Goal: Information Seeking & Learning: Learn about a topic

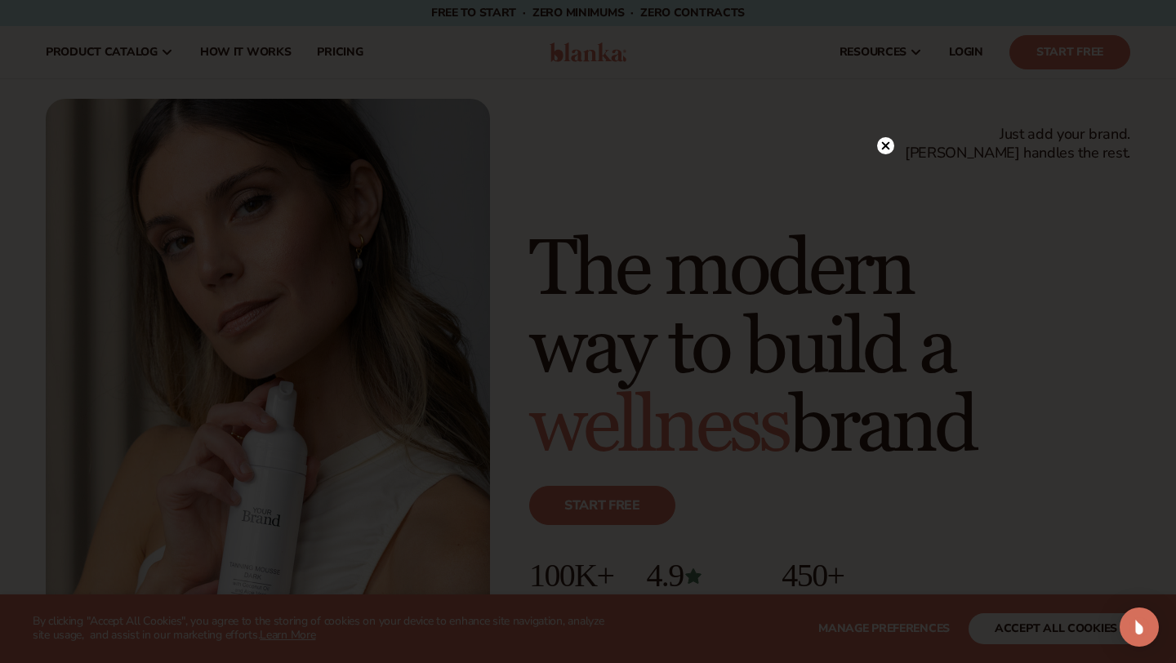
click at [887, 146] on circle at bounding box center [885, 145] width 17 height 17
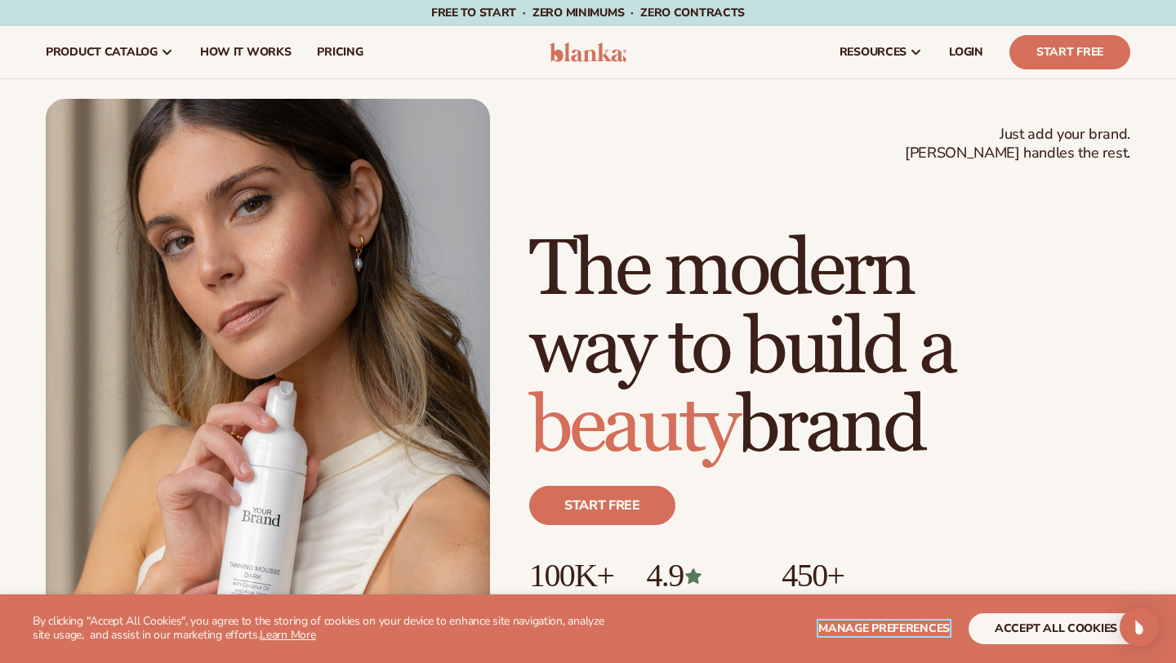
click at [847, 628] on span "Manage preferences" at bounding box center [883, 628] width 131 height 16
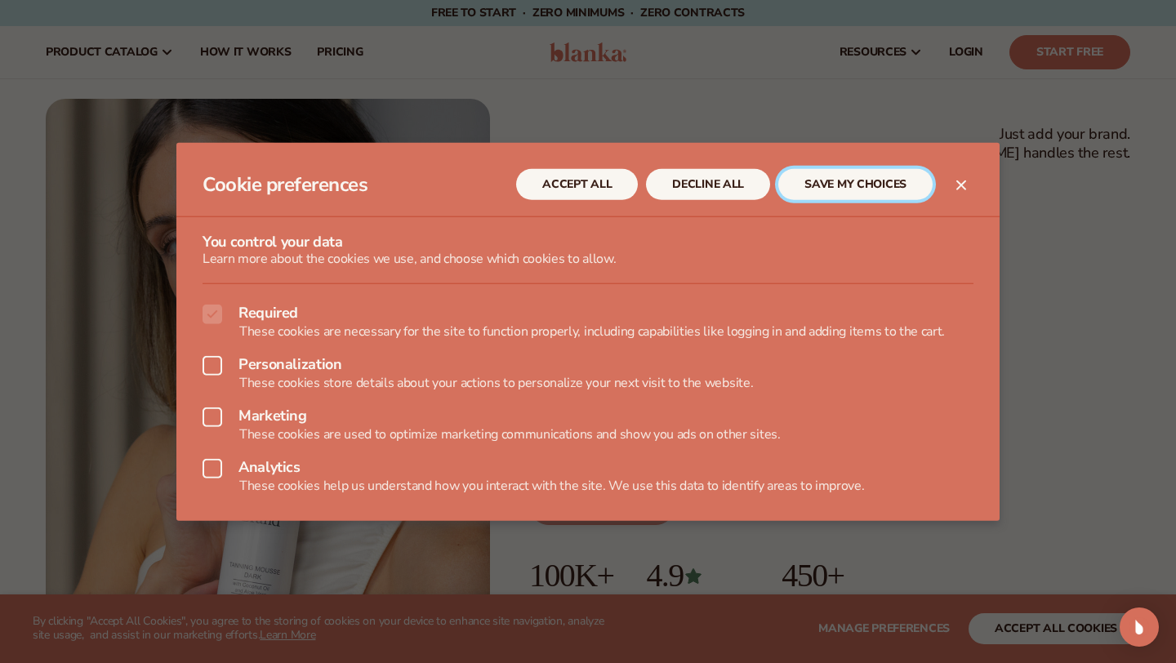
click at [806, 185] on button "SAVE MY CHOICES" at bounding box center [855, 184] width 154 height 31
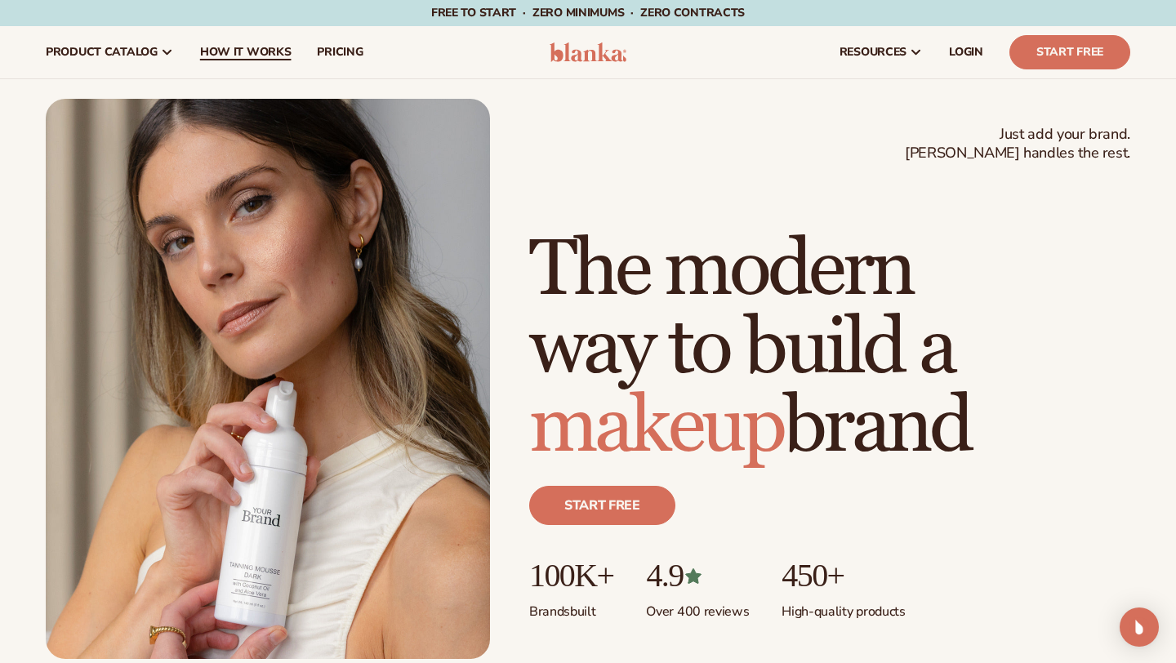
click at [238, 58] on span "How It Works" at bounding box center [245, 52] width 91 height 13
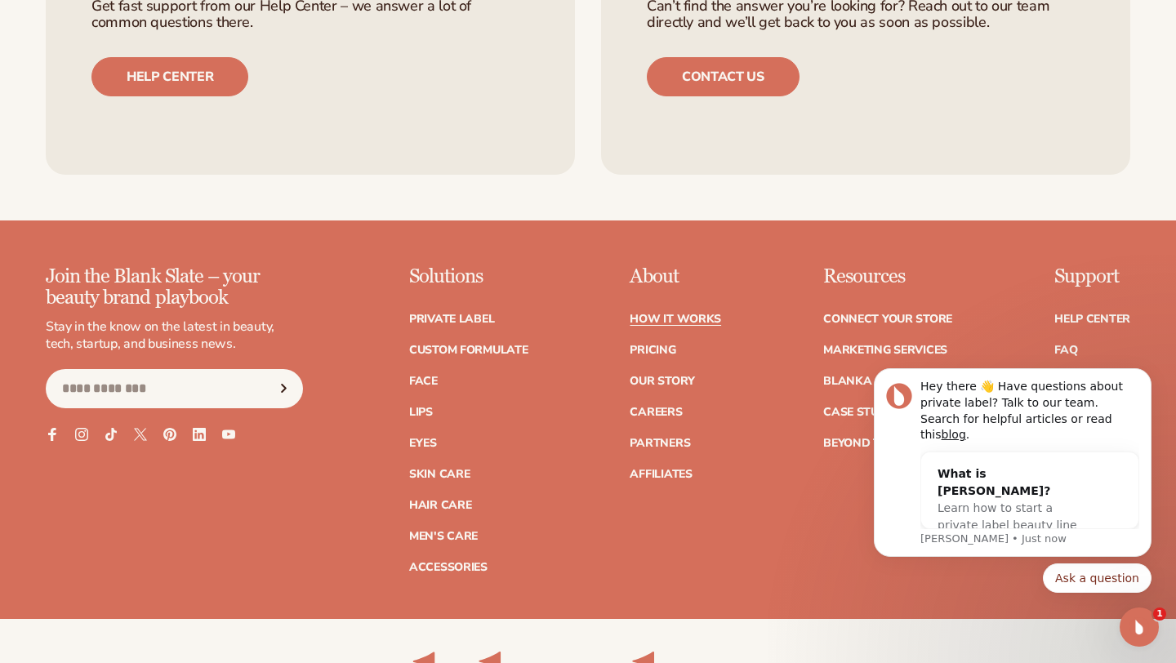
scroll to position [3226, 0]
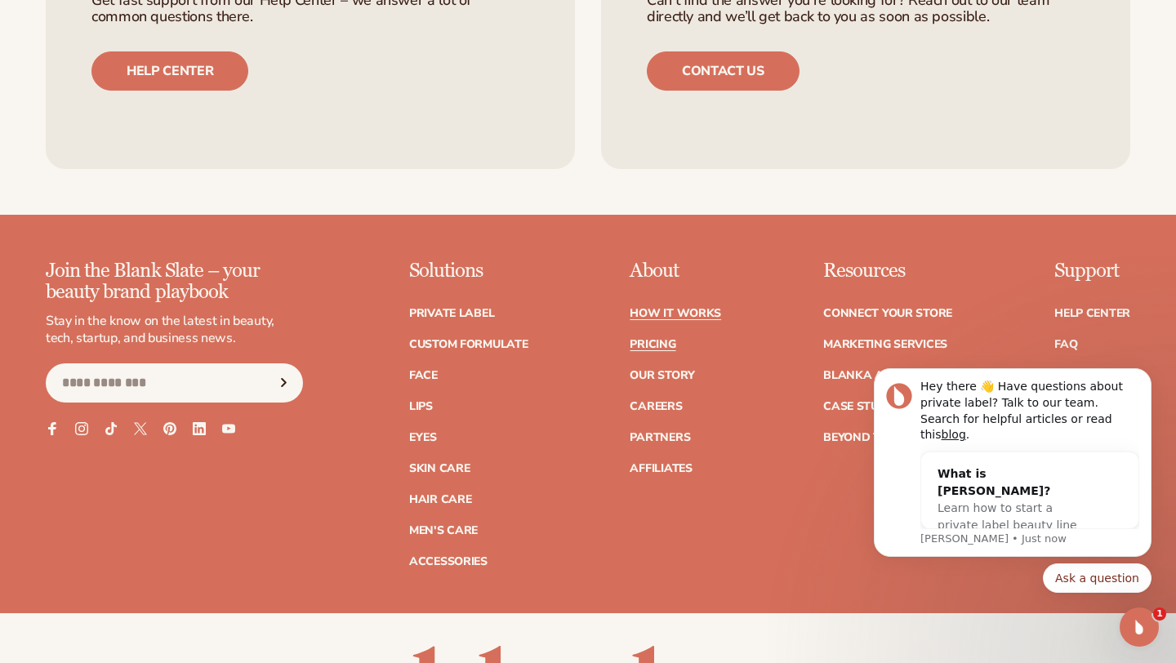
click at [674, 339] on link "Pricing" at bounding box center [652, 344] width 46 height 11
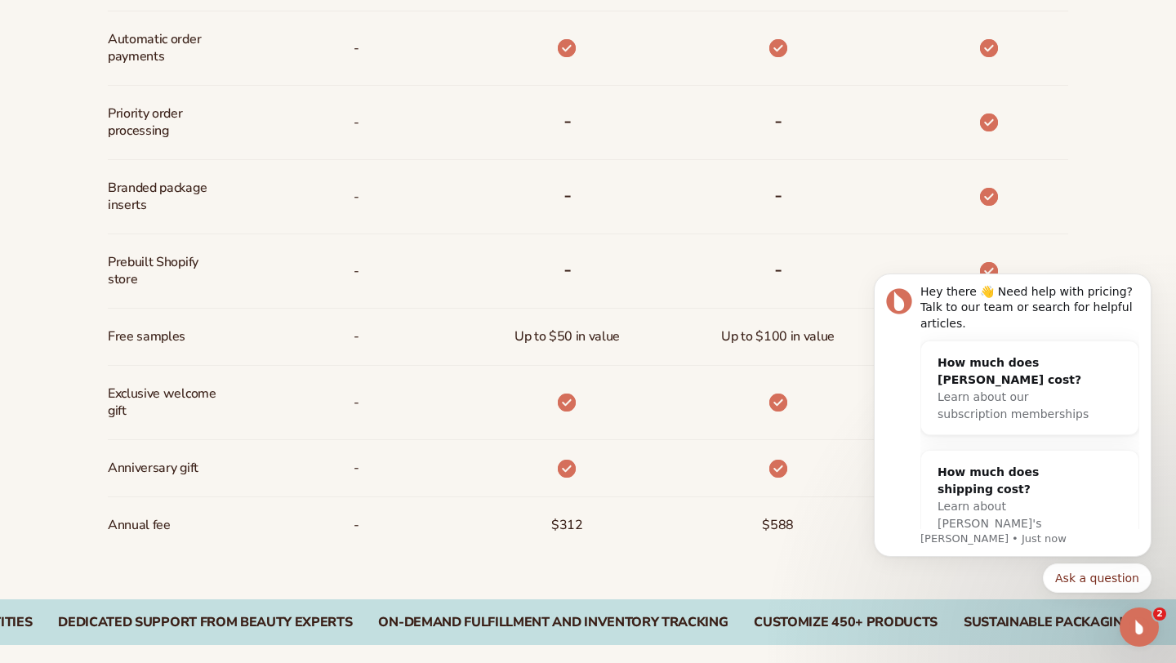
scroll to position [1105, 0]
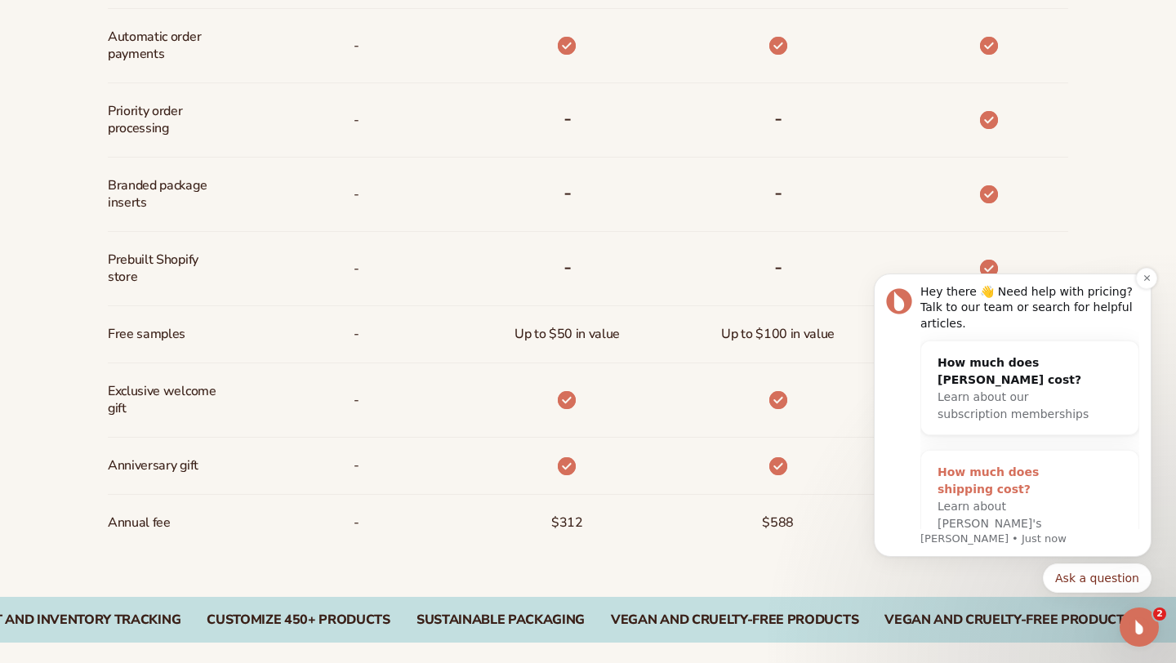
click at [985, 469] on div "How much does shipping cost?" at bounding box center [1013, 481] width 152 height 34
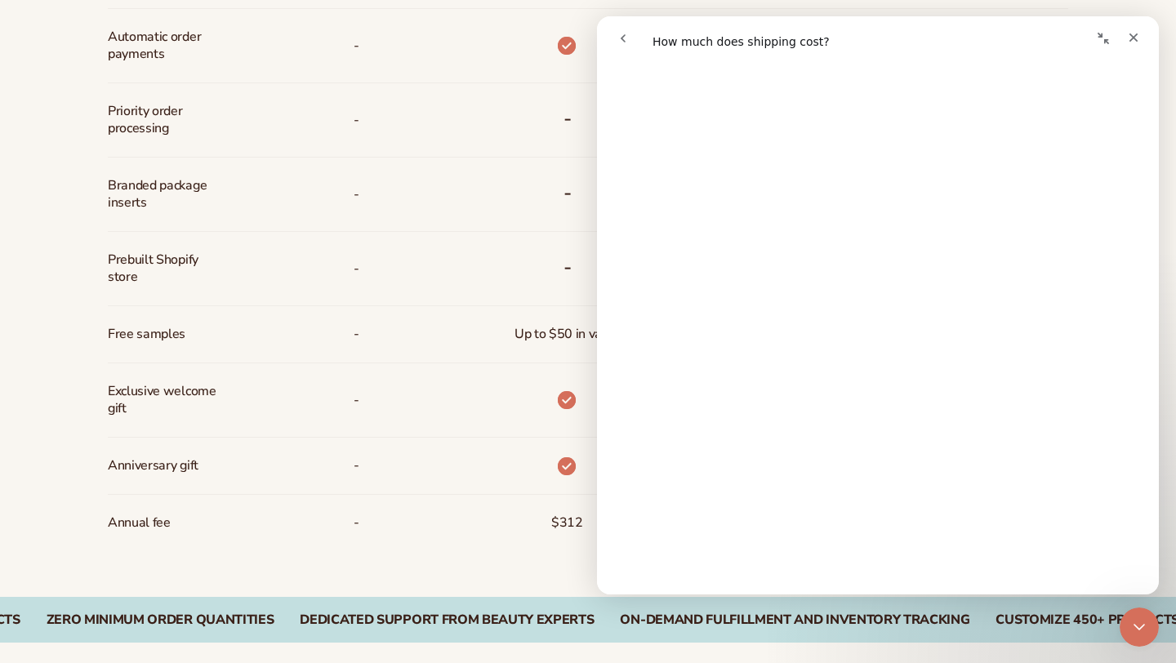
scroll to position [893, 0]
click at [1135, 33] on icon "Close" at bounding box center [1133, 37] width 13 height 13
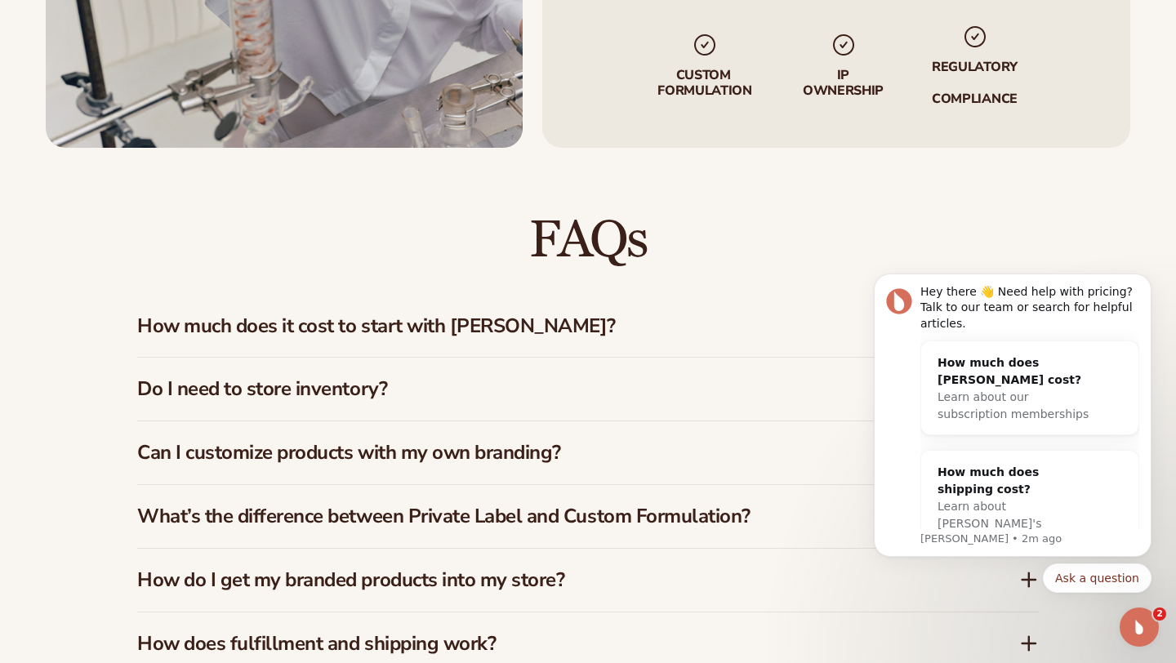
scroll to position [2168, 0]
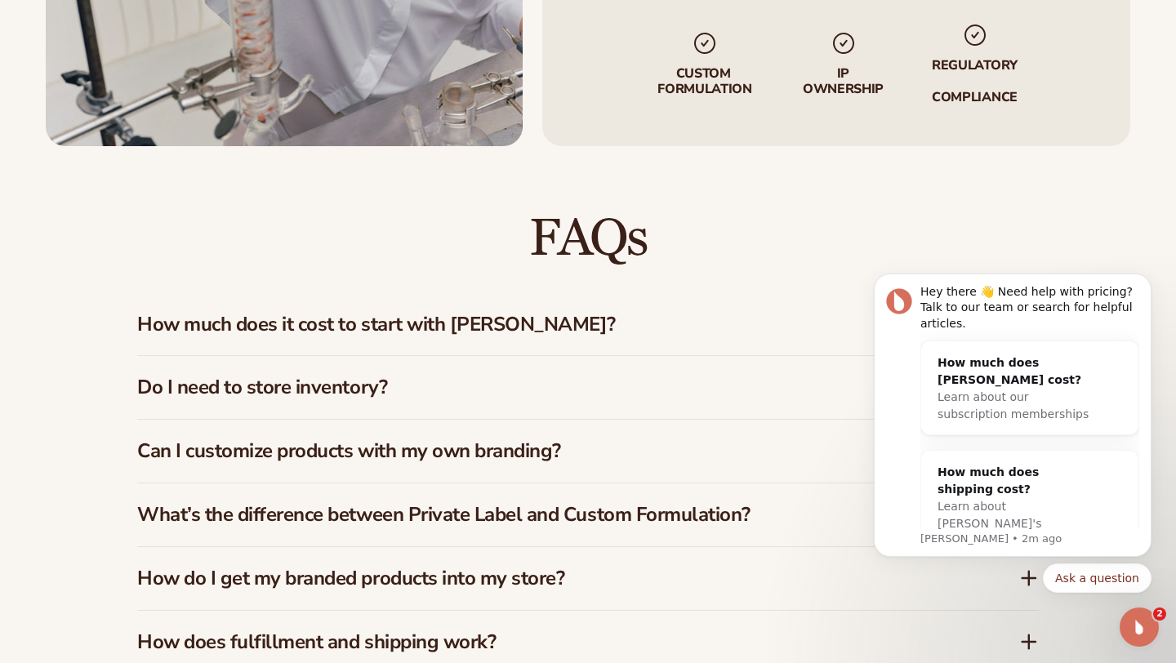
click at [536, 313] on h3 "How much does it cost to start with Blanka?" at bounding box center [553, 325] width 833 height 24
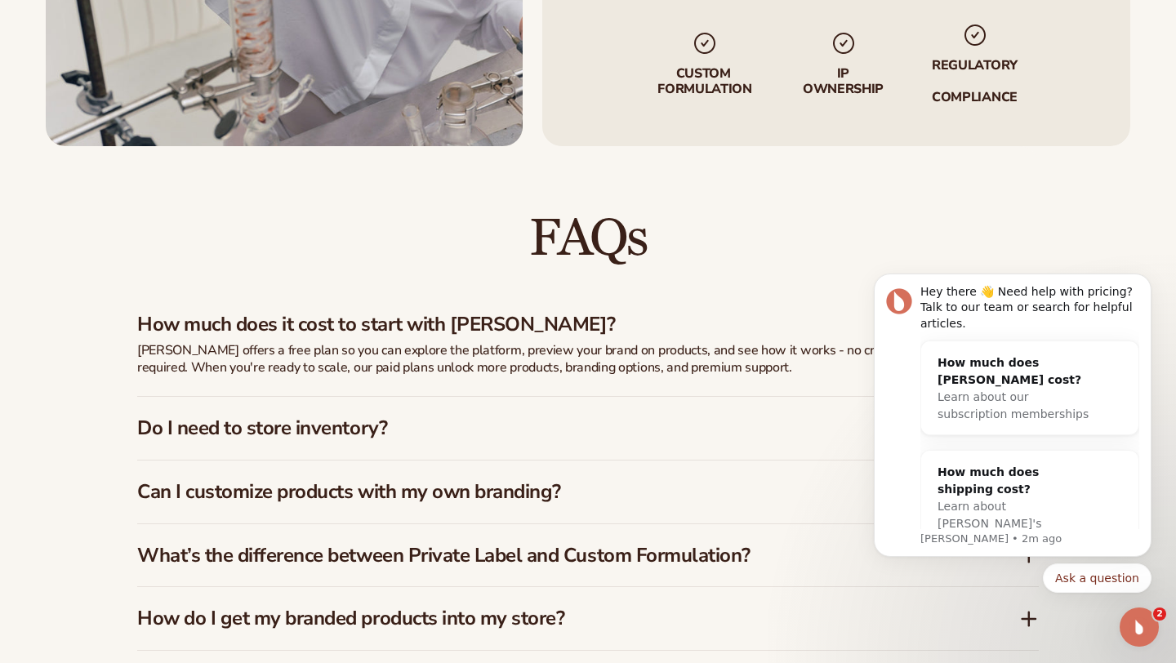
click at [1141, 628] on icon "Open Intercom Messenger" at bounding box center [1139, 627] width 27 height 27
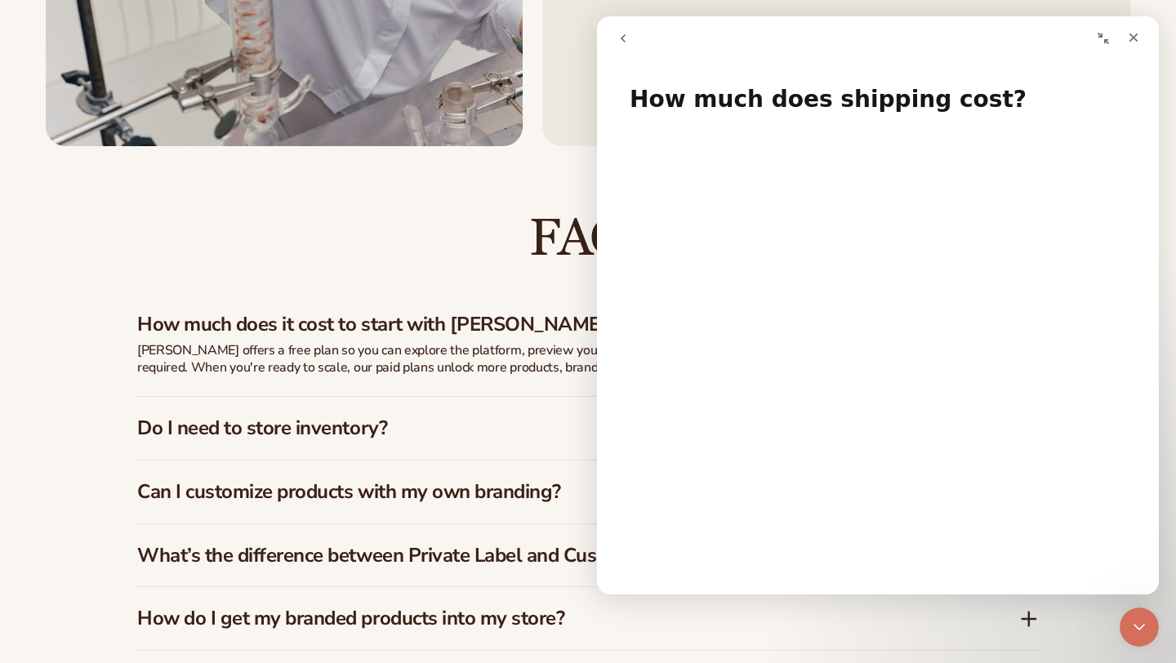
click at [1141, 629] on icon "Close Intercom Messenger" at bounding box center [1139, 627] width 20 height 20
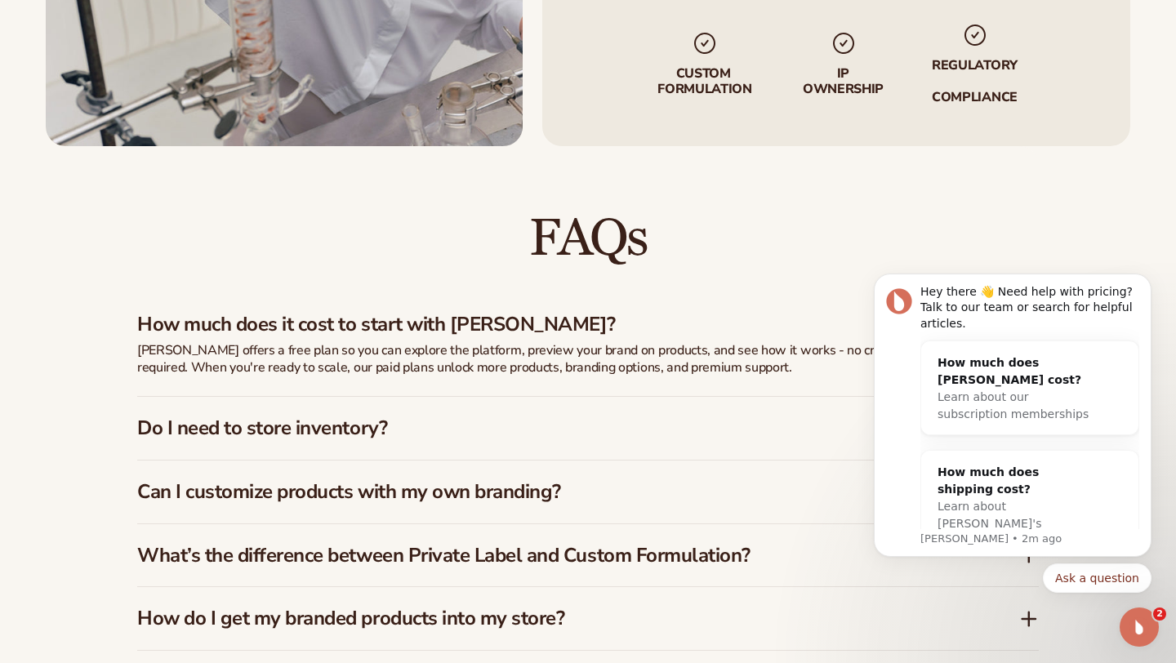
scroll to position [0, 0]
click at [1141, 629] on icon "Open Intercom Messenger" at bounding box center [1139, 627] width 27 height 27
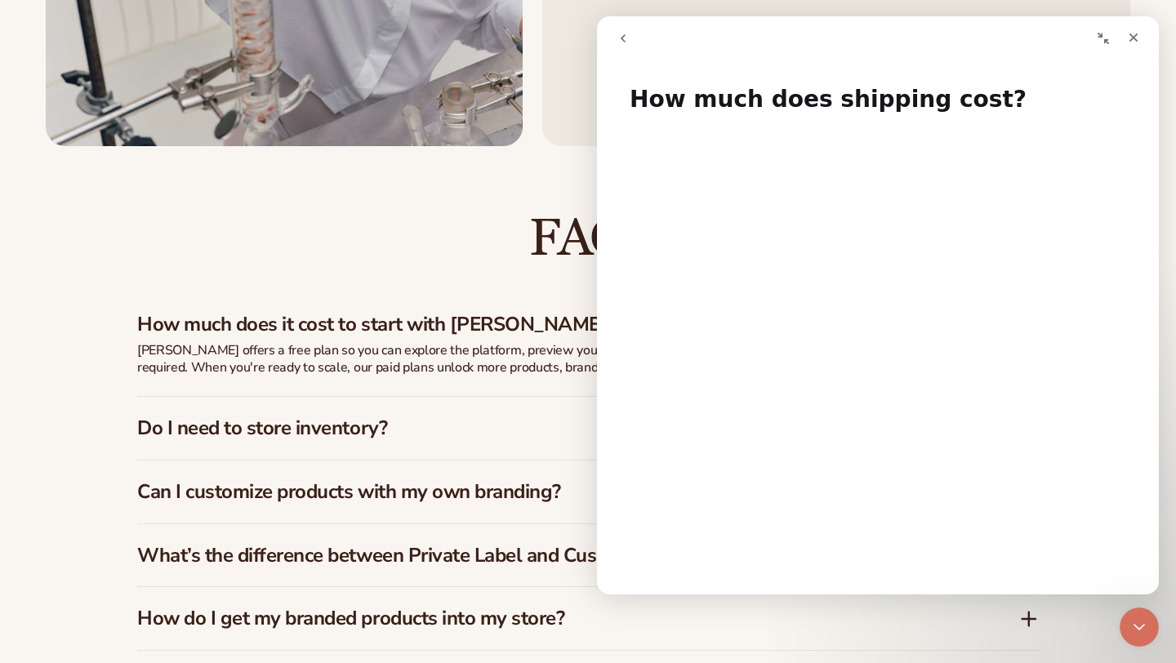
click at [1141, 629] on icon "Close Intercom Messenger" at bounding box center [1139, 627] width 20 height 20
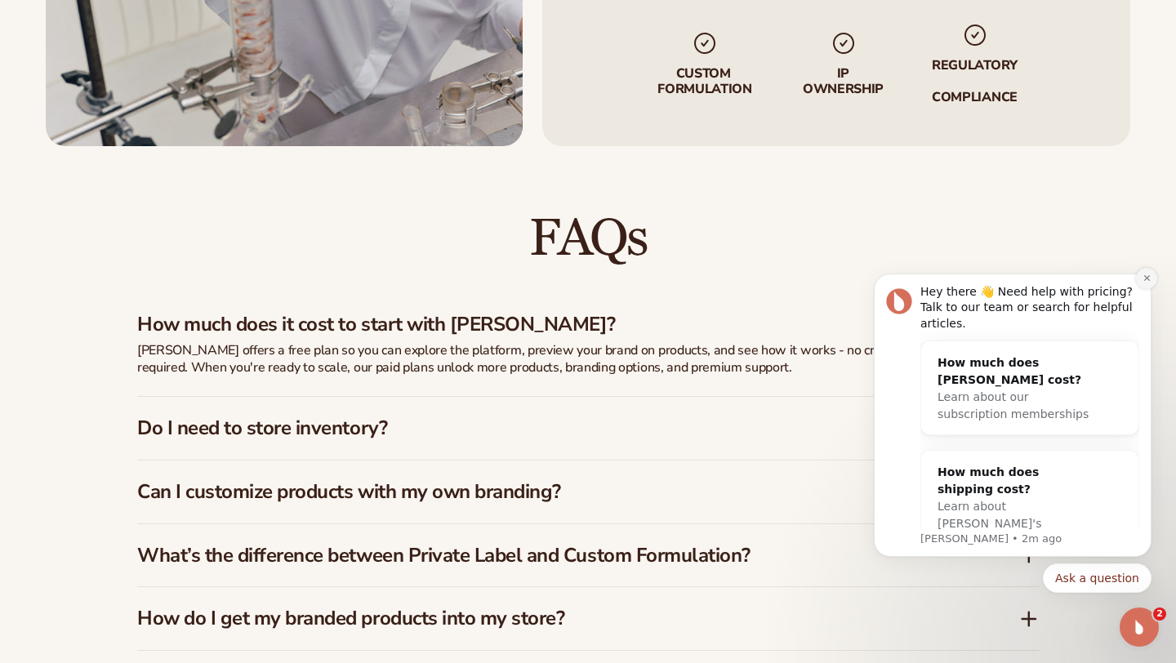
click at [1148, 280] on icon "Dismiss notification" at bounding box center [1146, 277] width 9 height 9
